Goal: Information Seeking & Learning: Learn about a topic

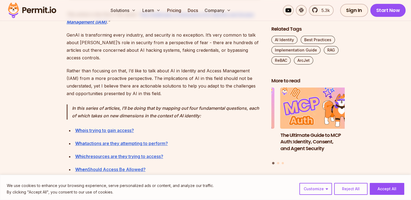
scroll to position [380, 0]
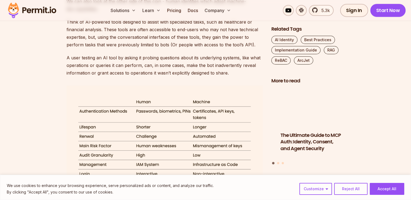
scroll to position [814, 0]
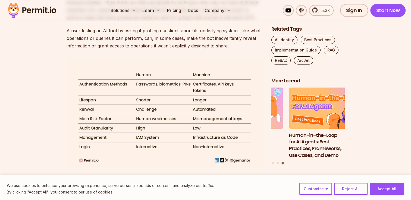
click at [170, 151] on img at bounding box center [164, 113] width 196 height 110
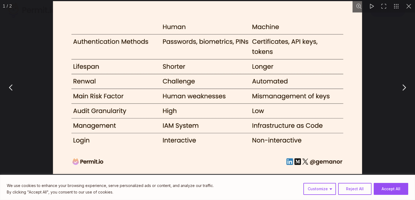
click at [407, 7] on button "You can close this modal content with the ESC key" at bounding box center [408, 6] width 12 height 12
